Goal: Complete application form

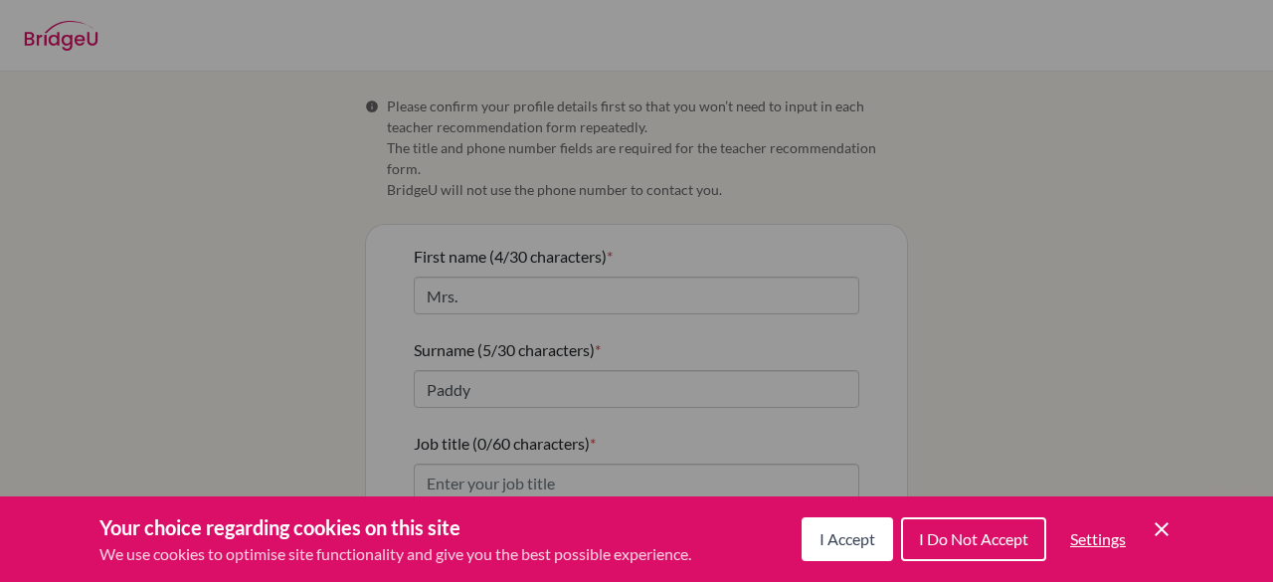
click at [457, 288] on div "Cookie Preferences" at bounding box center [636, 291] width 1273 height 582
click at [1142, 526] on icon "Save and close" at bounding box center [1147, 529] width 14 height 14
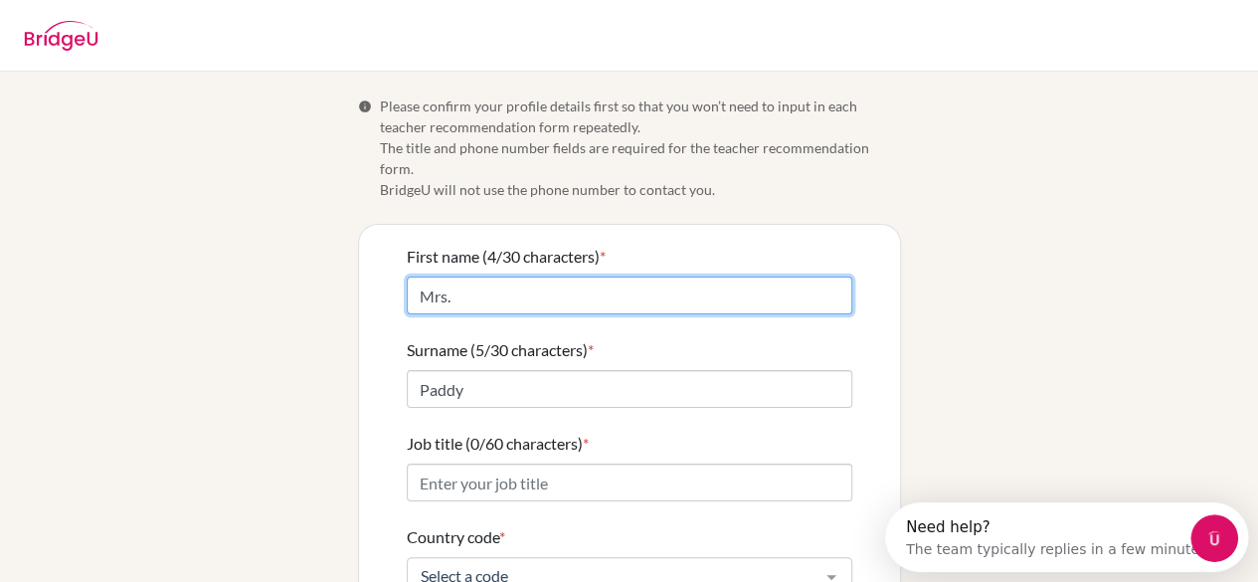
click at [455, 282] on input "Mrs." at bounding box center [629, 295] width 445 height 38
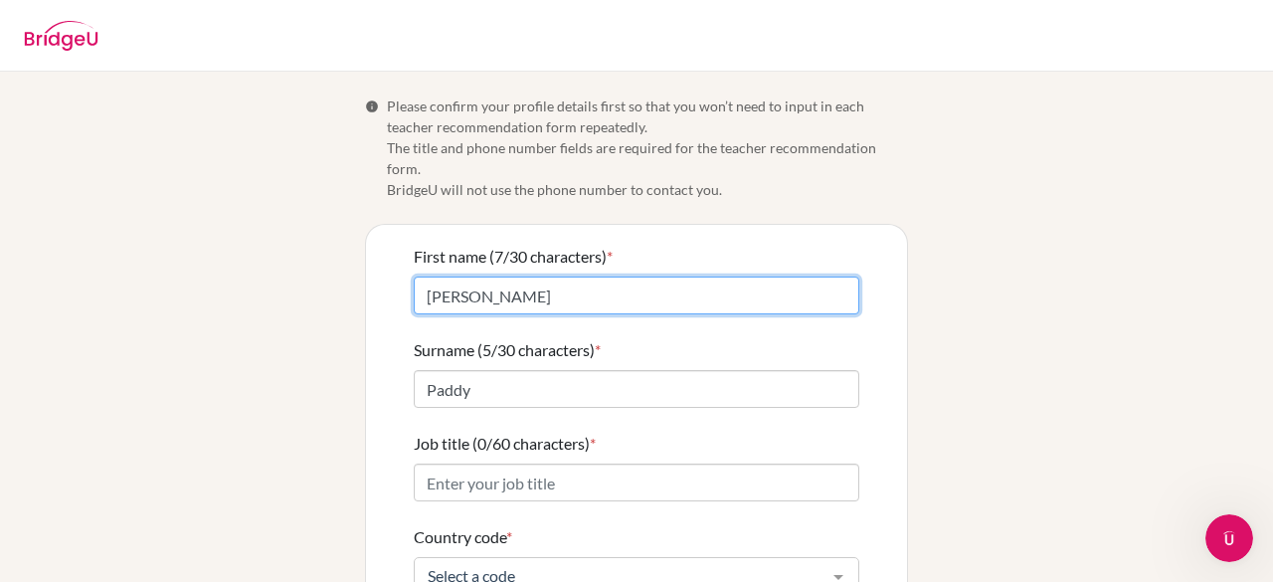
type input "[PERSON_NAME]"
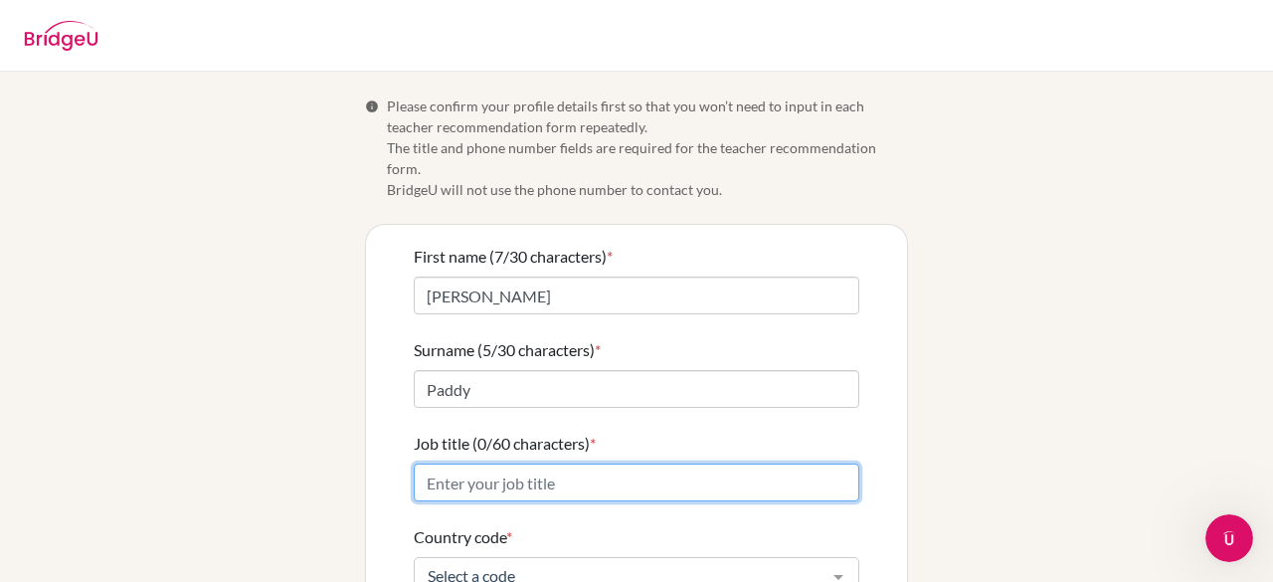
click at [501, 463] on input "Job title (0/60 characters) *" at bounding box center [636, 482] width 445 height 38
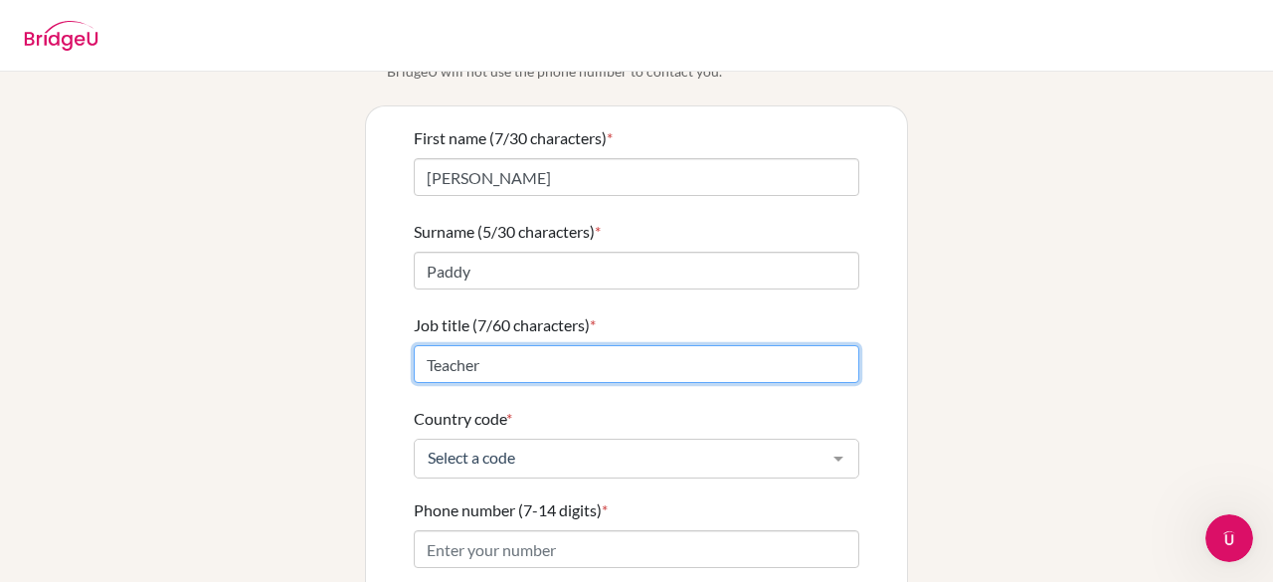
scroll to position [119, 0]
type input "Teacher"
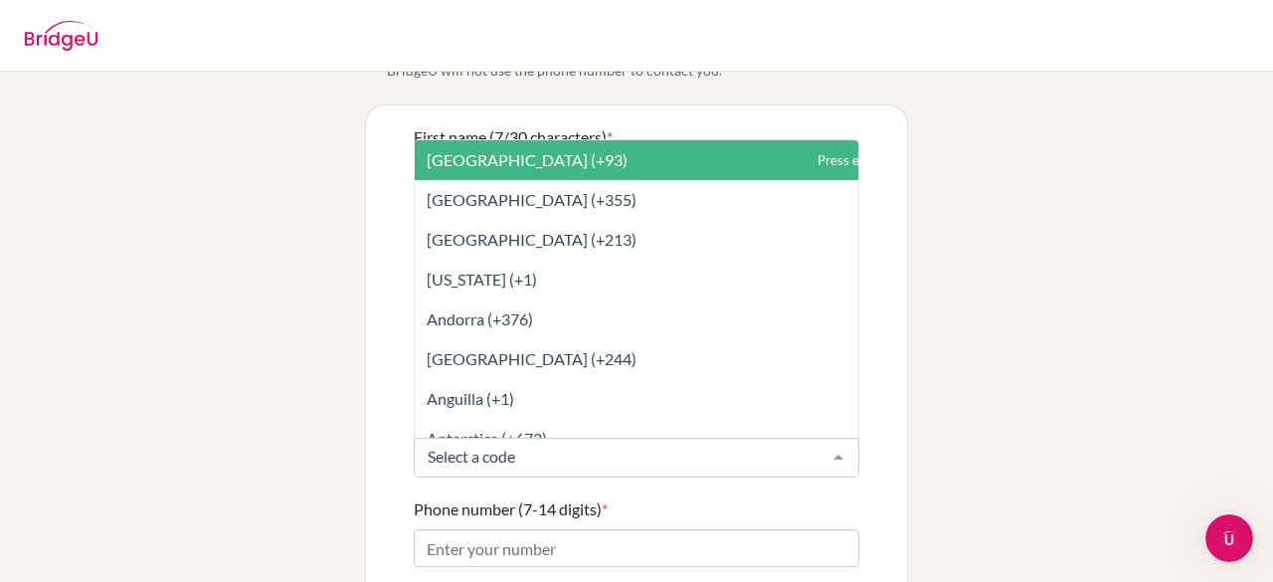
click at [829, 443] on div at bounding box center [838, 458] width 40 height 38
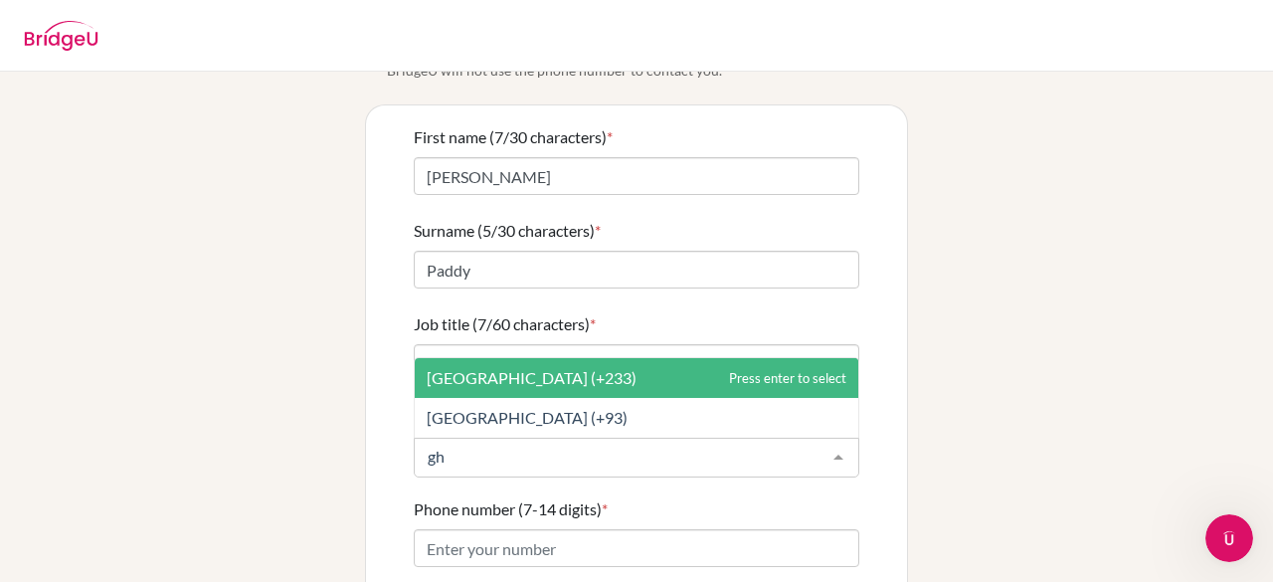
type input "g"
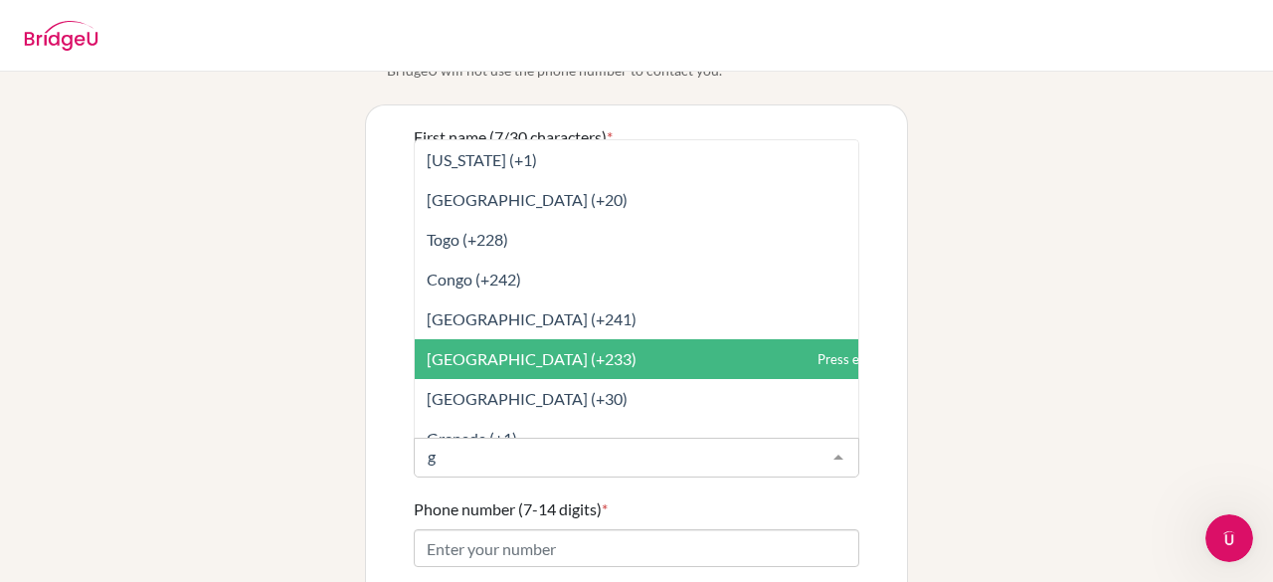
click at [549, 345] on span "[GEOGRAPHIC_DATA] (+233)" at bounding box center [681, 359] width 532 height 40
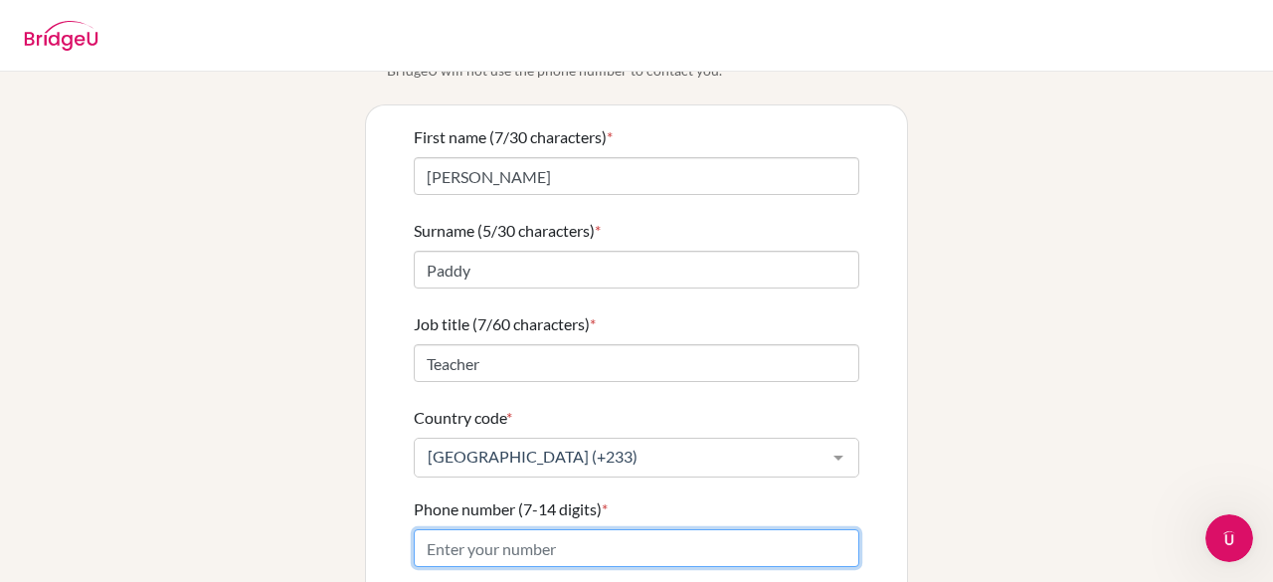
click at [543, 529] on input "Phone number (7-14 digits) *" at bounding box center [636, 548] width 445 height 38
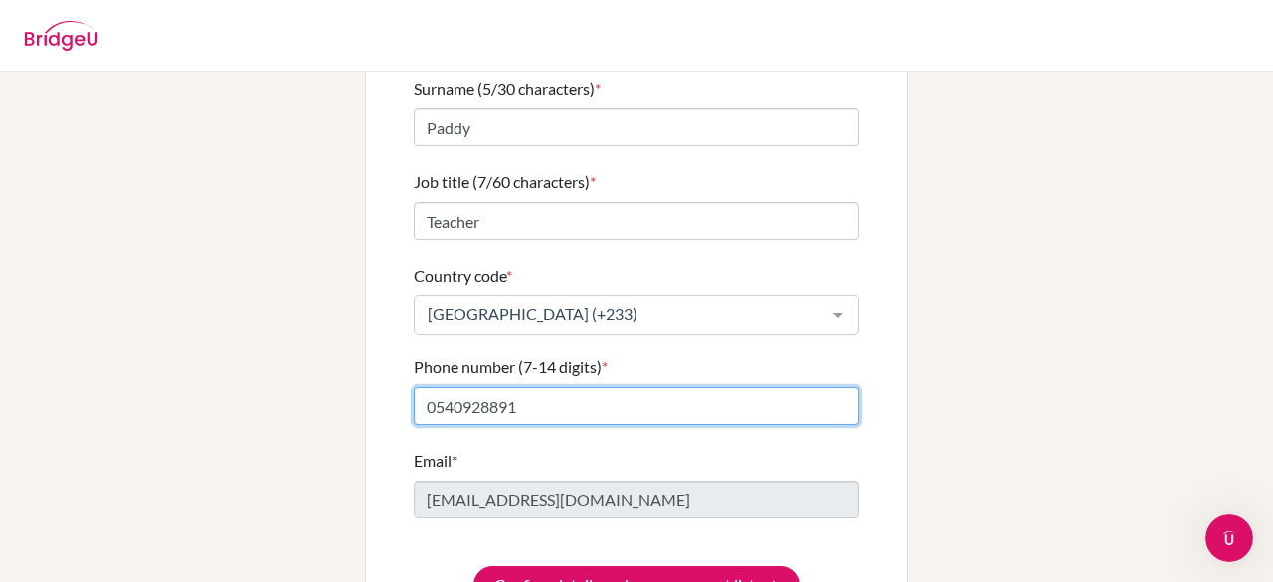
scroll to position [263, 0]
type input "0540928891"
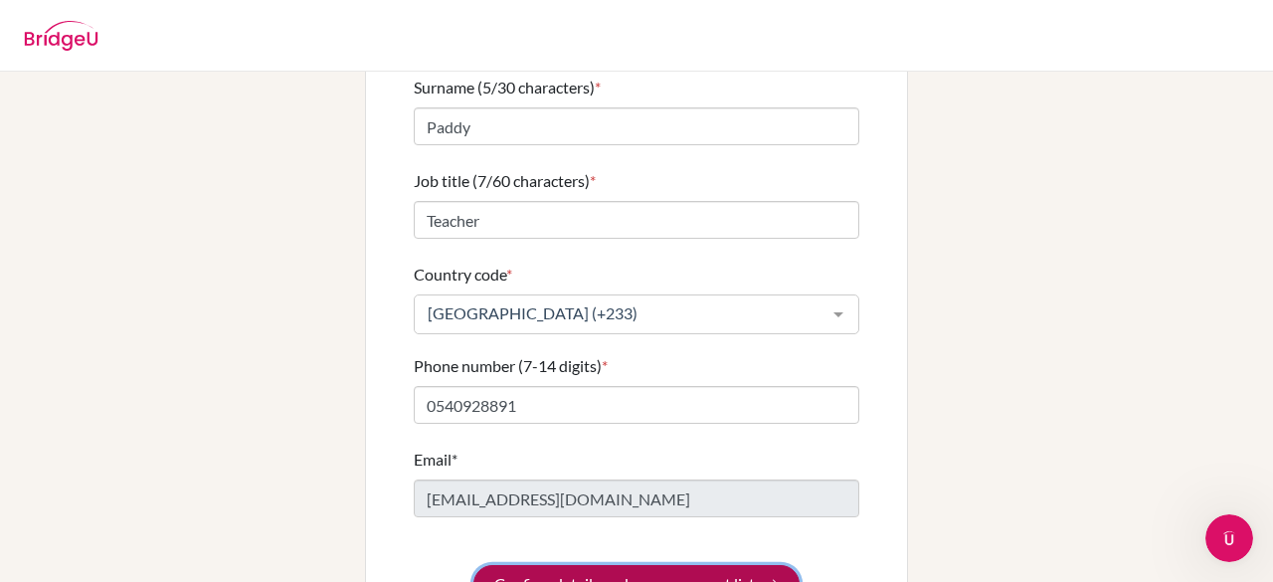
click at [597, 565] on button "Confirm details and access request list" at bounding box center [636, 584] width 326 height 38
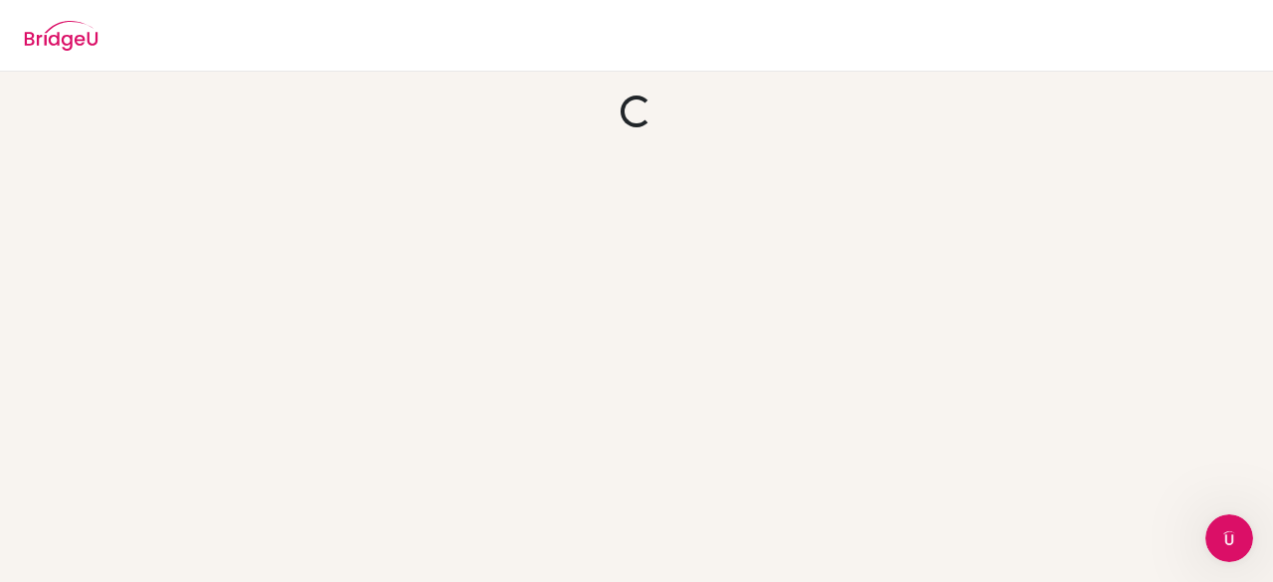
scroll to position [0, 0]
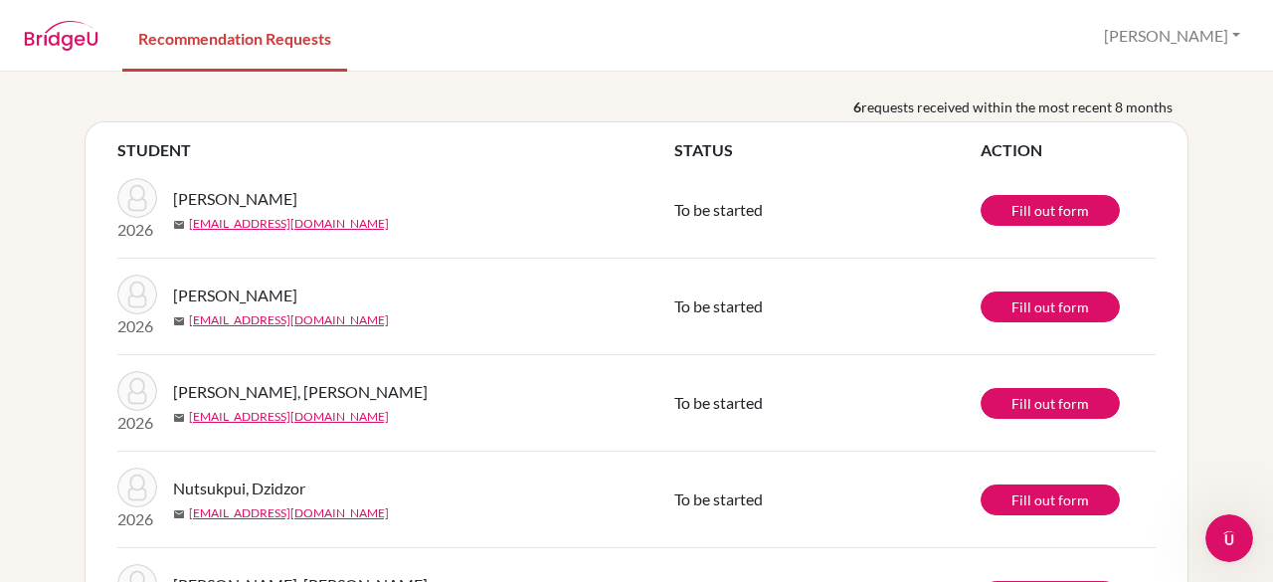
scroll to position [133, 0]
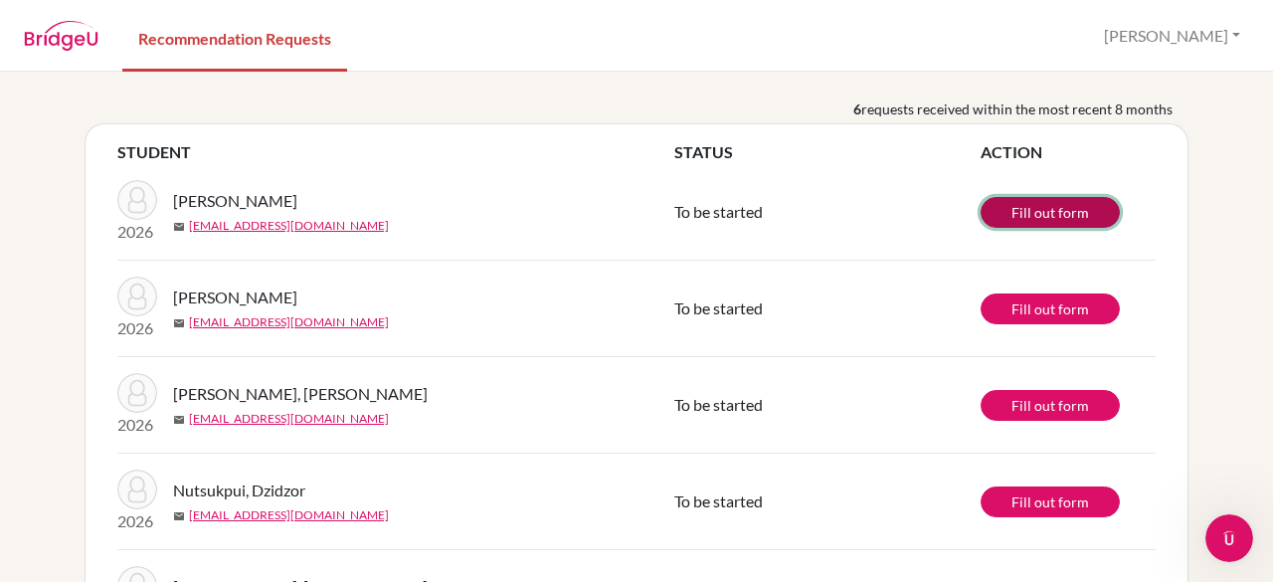
click at [1068, 207] on link "Fill out form" at bounding box center [1049, 212] width 139 height 31
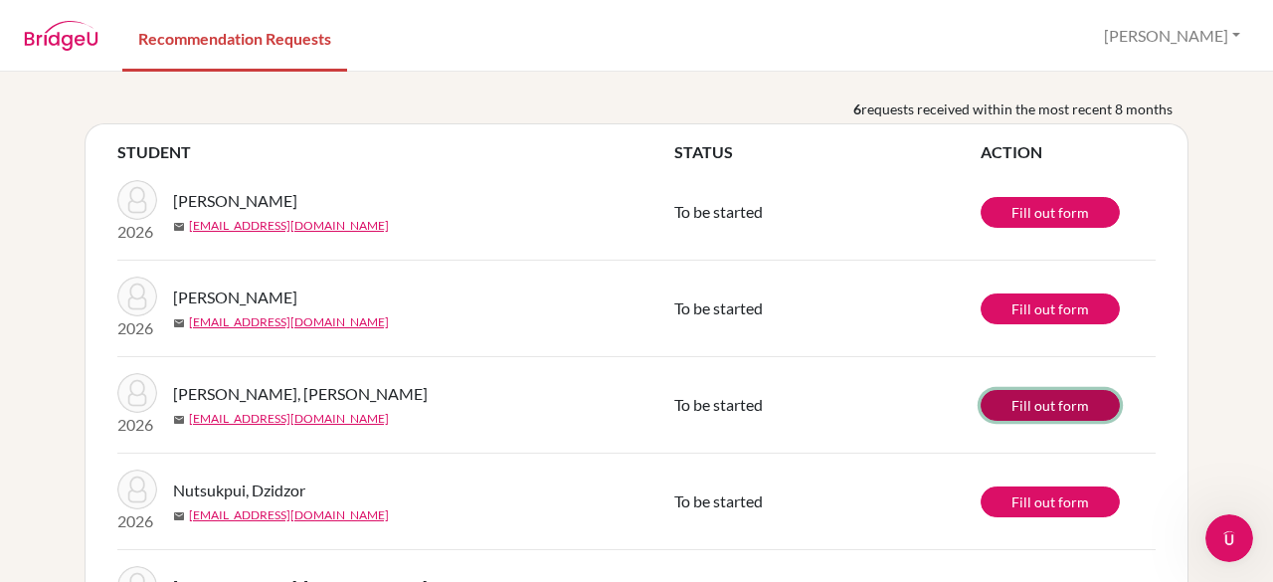
click at [1072, 404] on link "Fill out form" at bounding box center [1049, 405] width 139 height 31
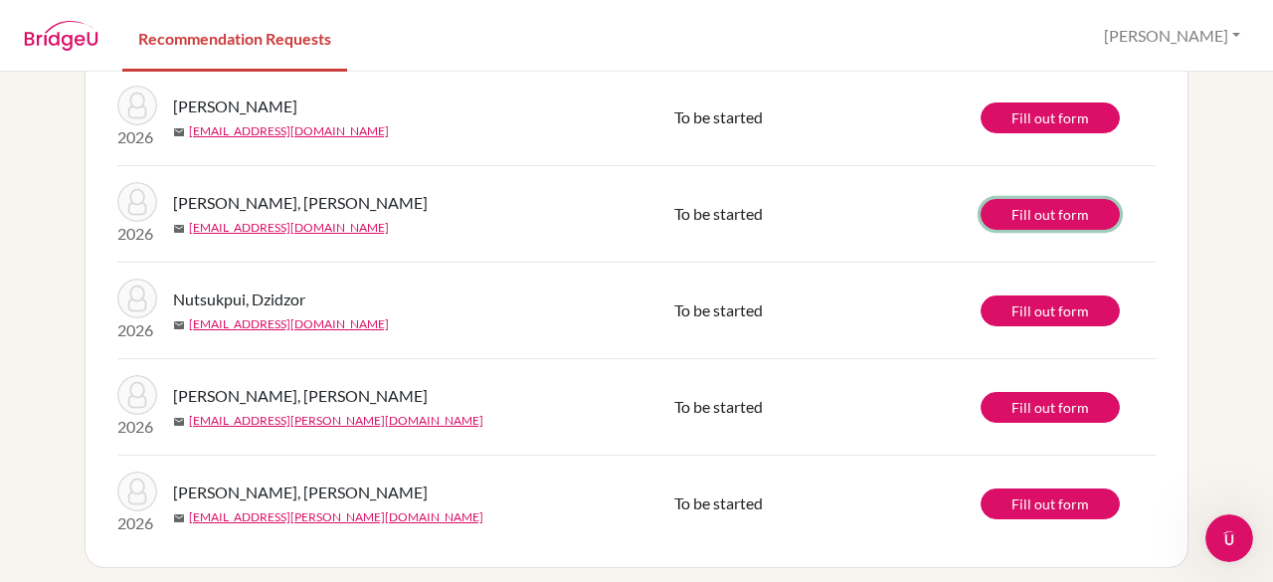
scroll to position [330, 0]
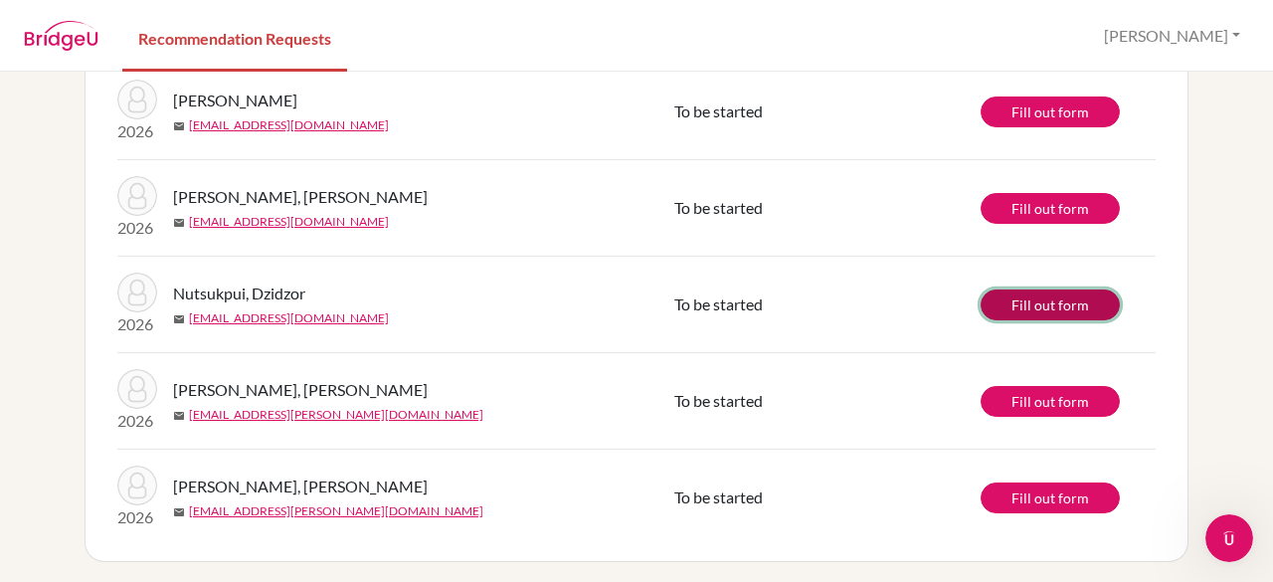
click at [1041, 303] on link "Fill out form" at bounding box center [1049, 304] width 139 height 31
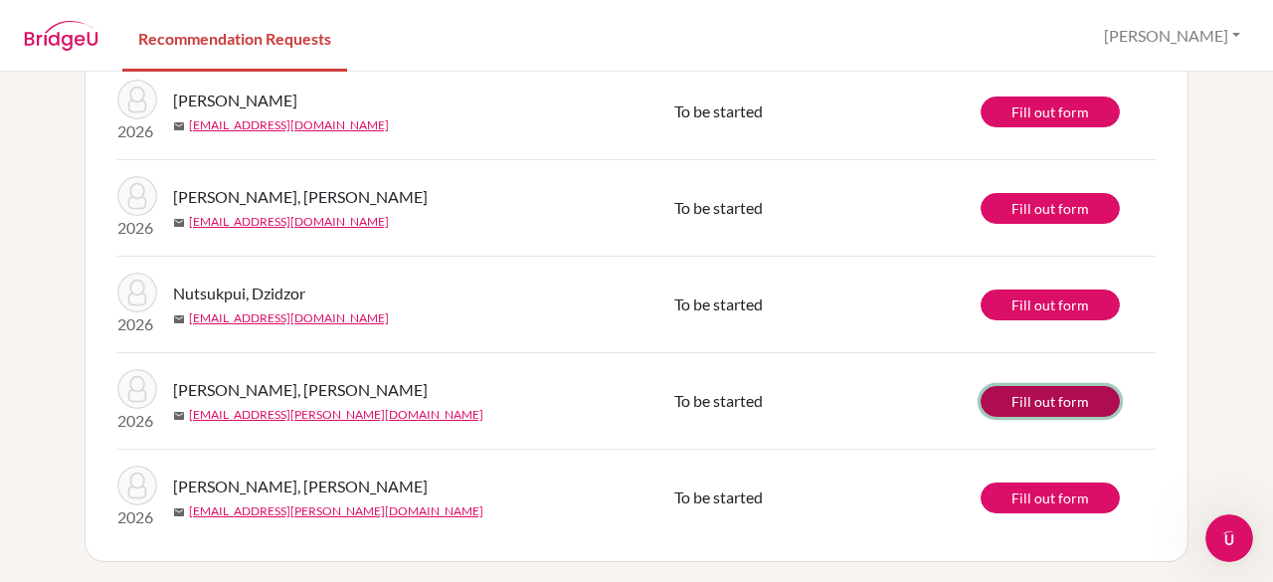
click at [1031, 391] on link "Fill out form" at bounding box center [1049, 401] width 139 height 31
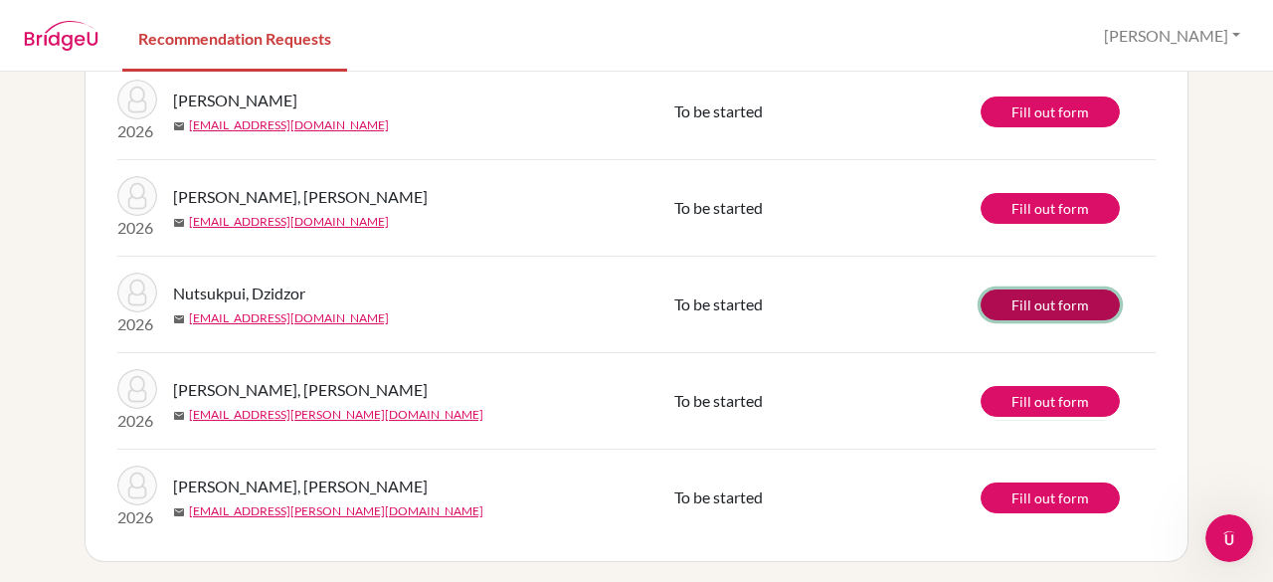
click at [1064, 303] on link "Fill out form" at bounding box center [1049, 304] width 139 height 31
